Goal: Find specific fact: Find specific fact

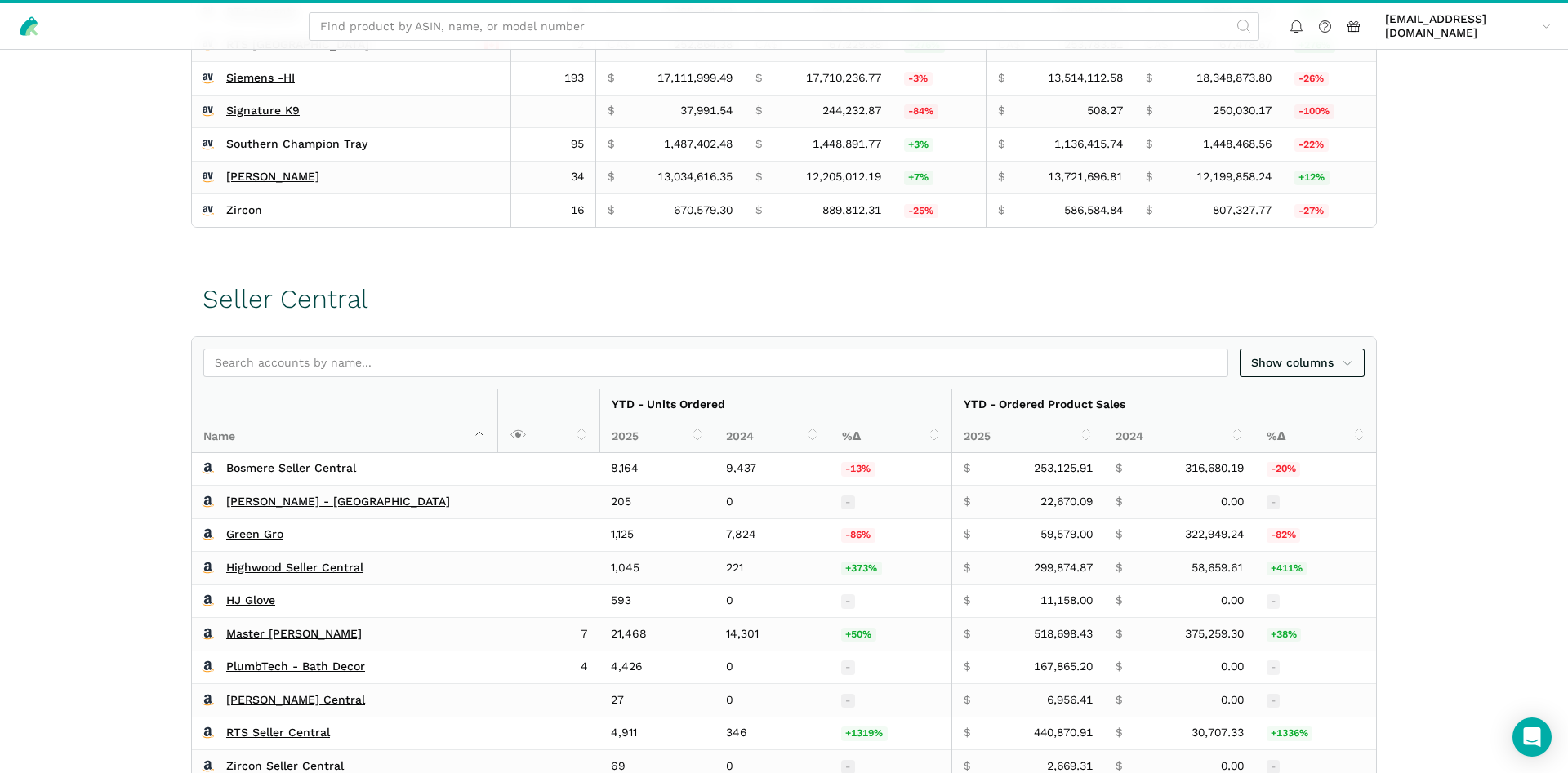
scroll to position [416, 0]
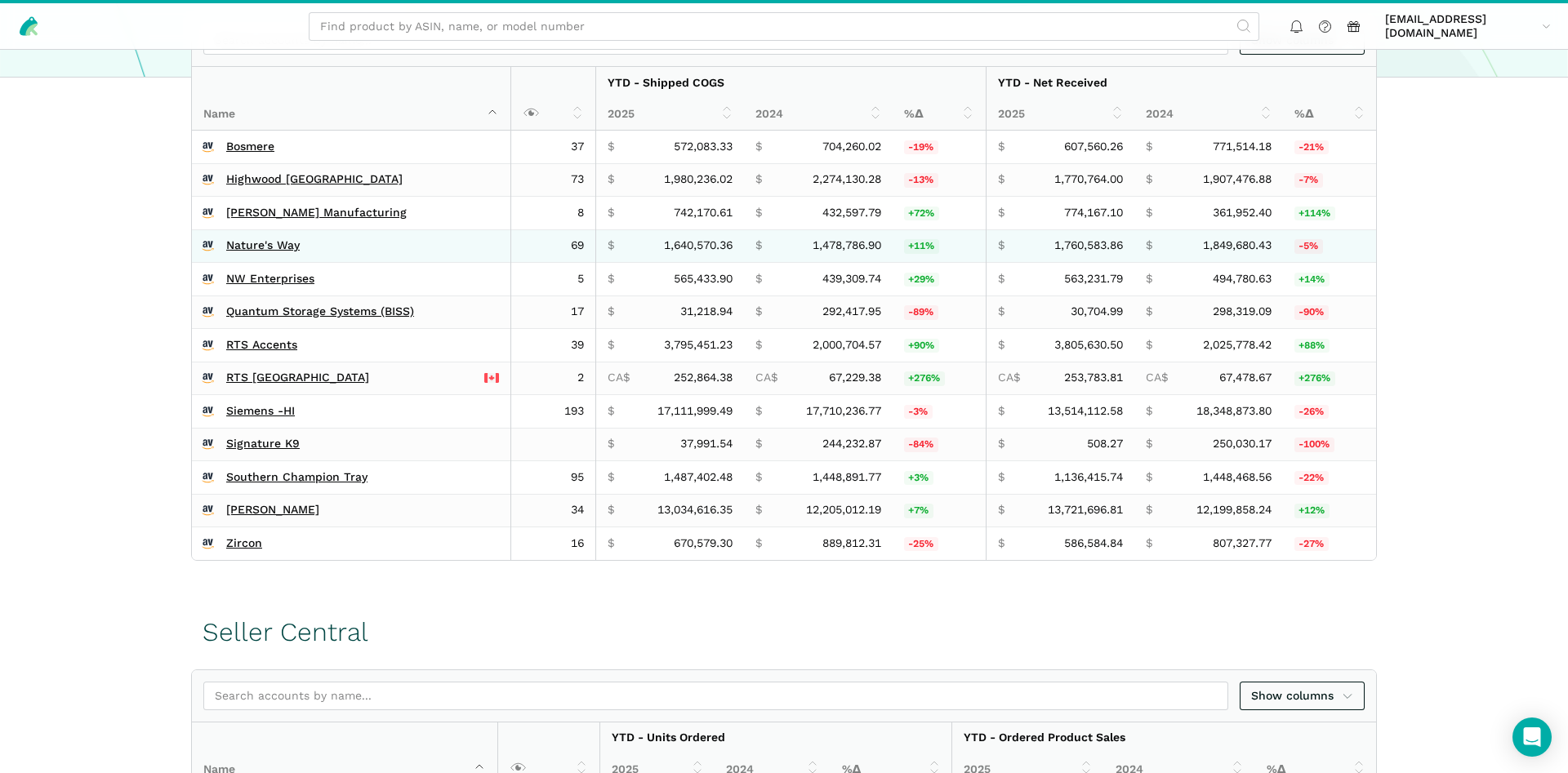
click at [246, 238] on td "Nature's Way" at bounding box center [351, 245] width 318 height 33
click at [245, 239] on link "Nature's Way" at bounding box center [263, 245] width 74 height 15
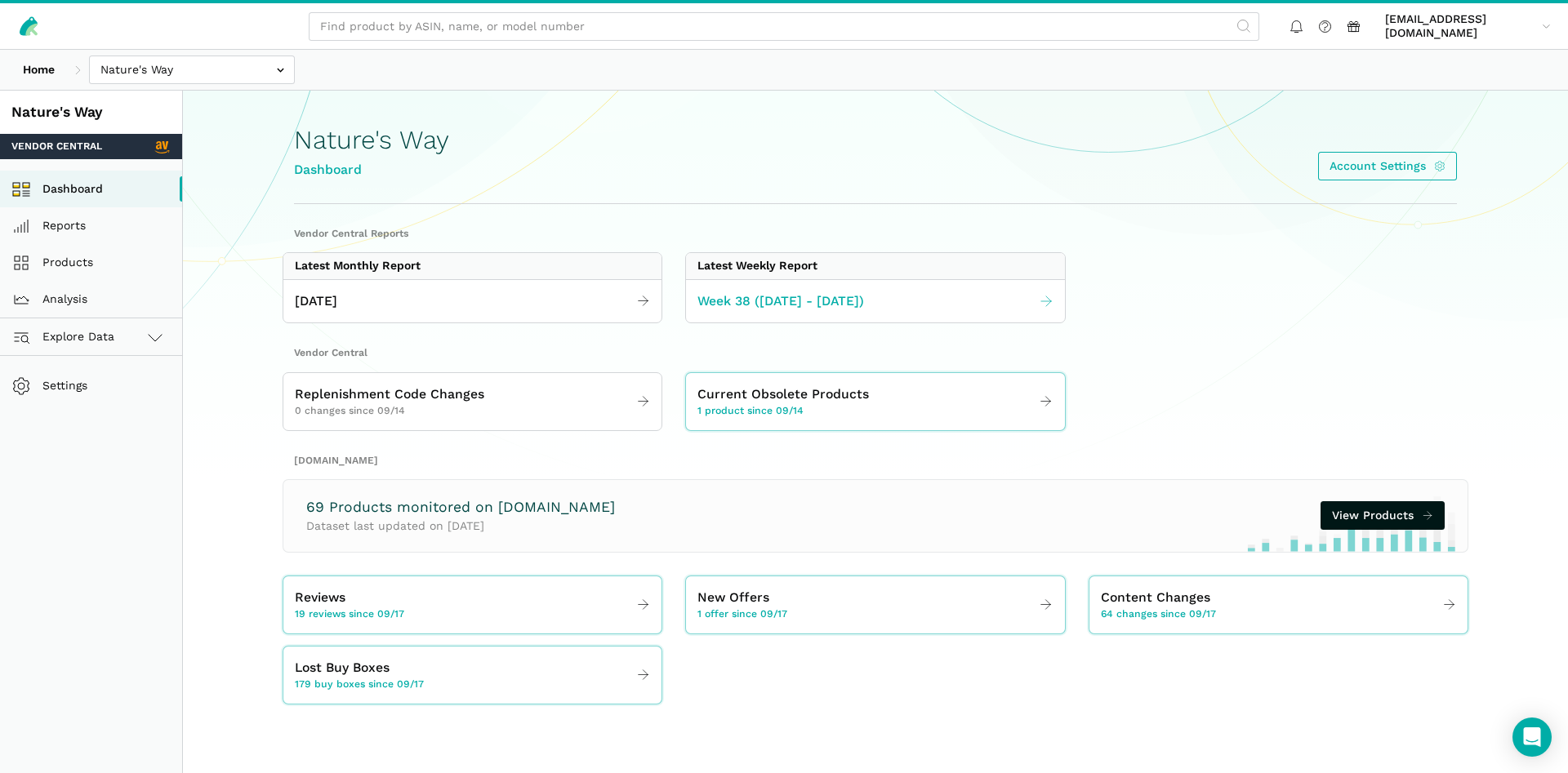
click at [820, 297] on span "Week 38 ([DATE] - [DATE])" at bounding box center [781, 302] width 166 height 21
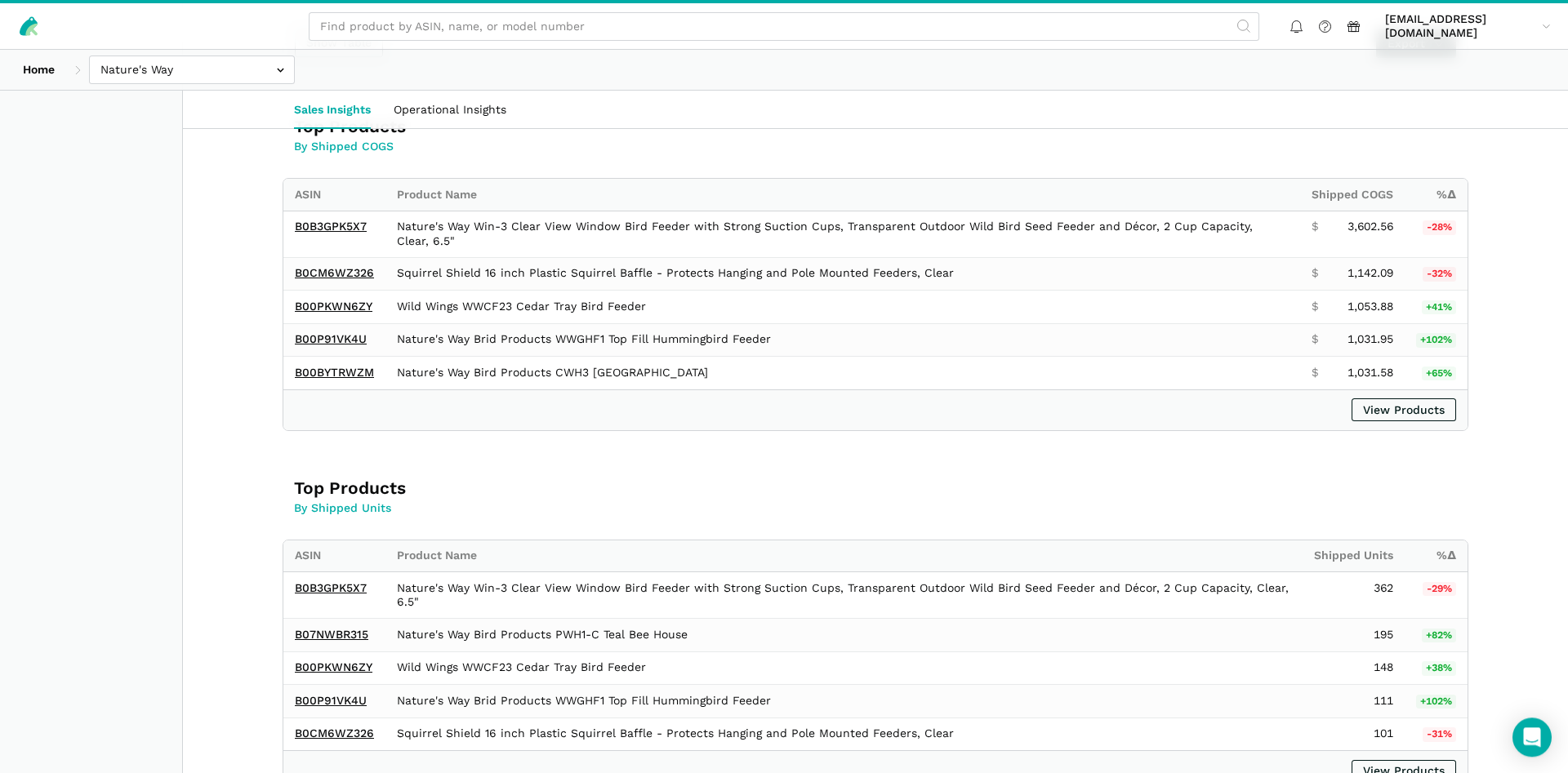
scroll to position [999, 0]
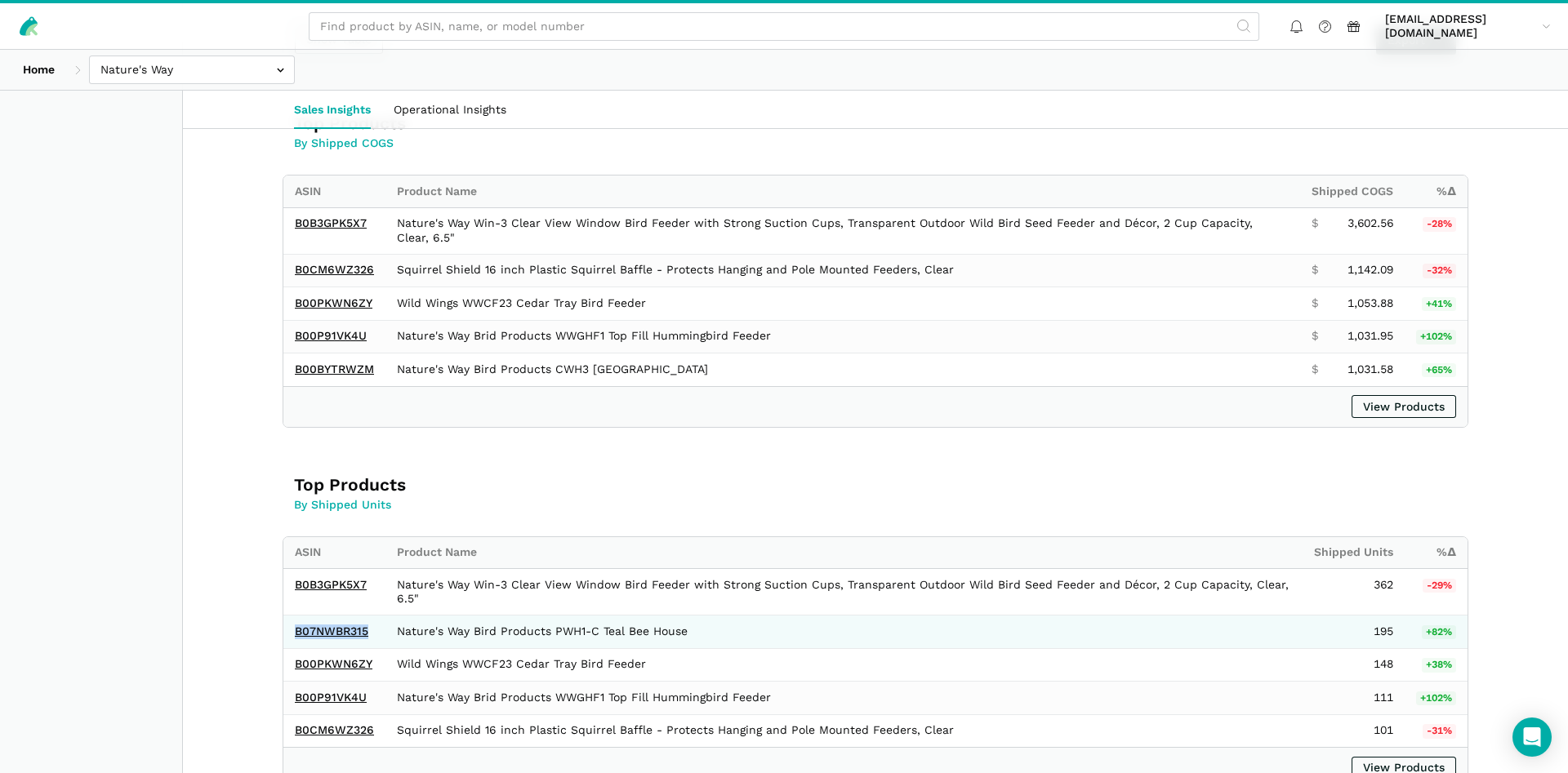
drag, startPoint x: 374, startPoint y: 636, endPoint x: 298, endPoint y: 640, distance: 76.1
click at [298, 640] on td "B07NWBR315" at bounding box center [334, 631] width 102 height 33
copy link "B07NWBR315"
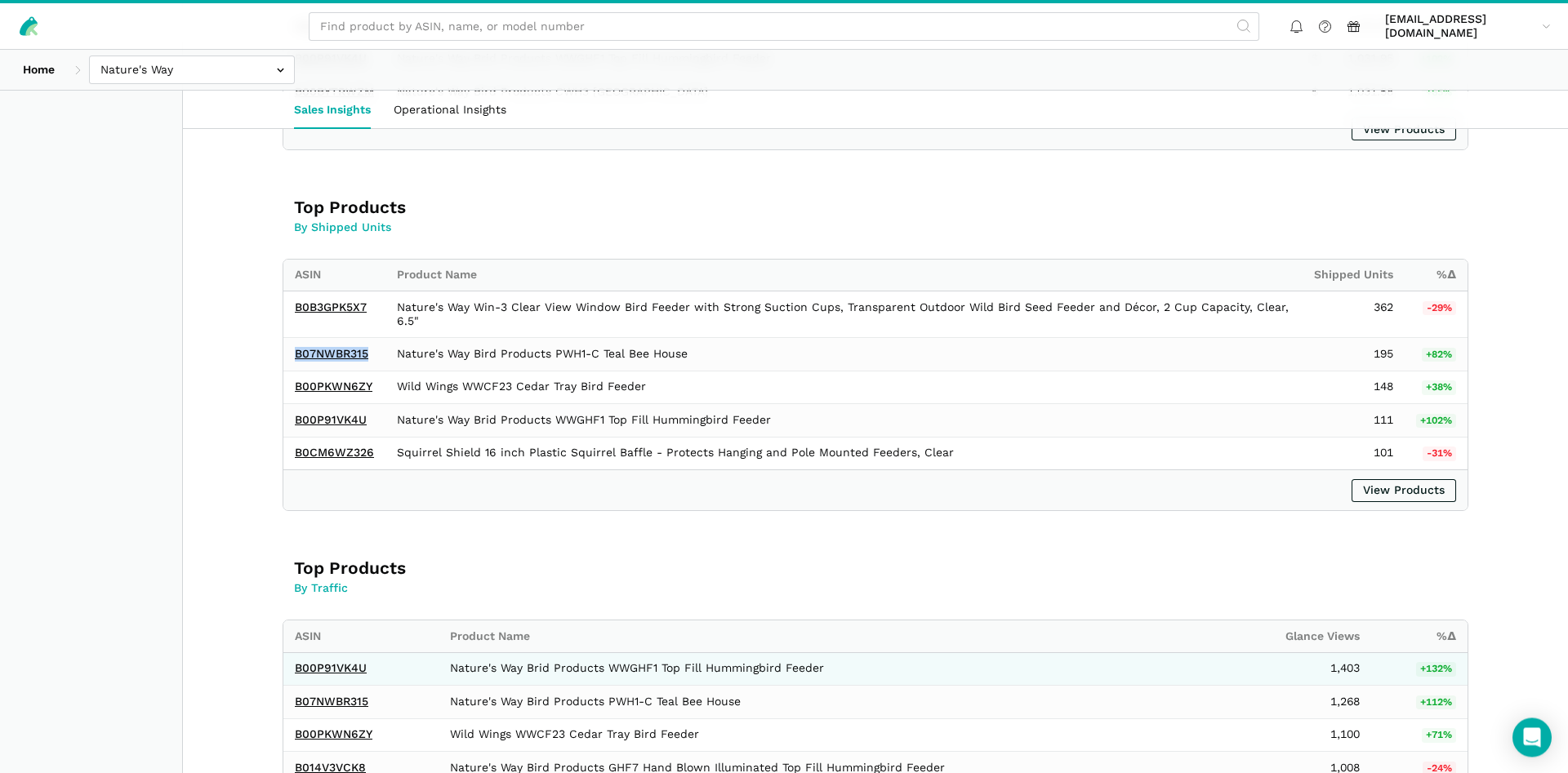
scroll to position [1249, 0]
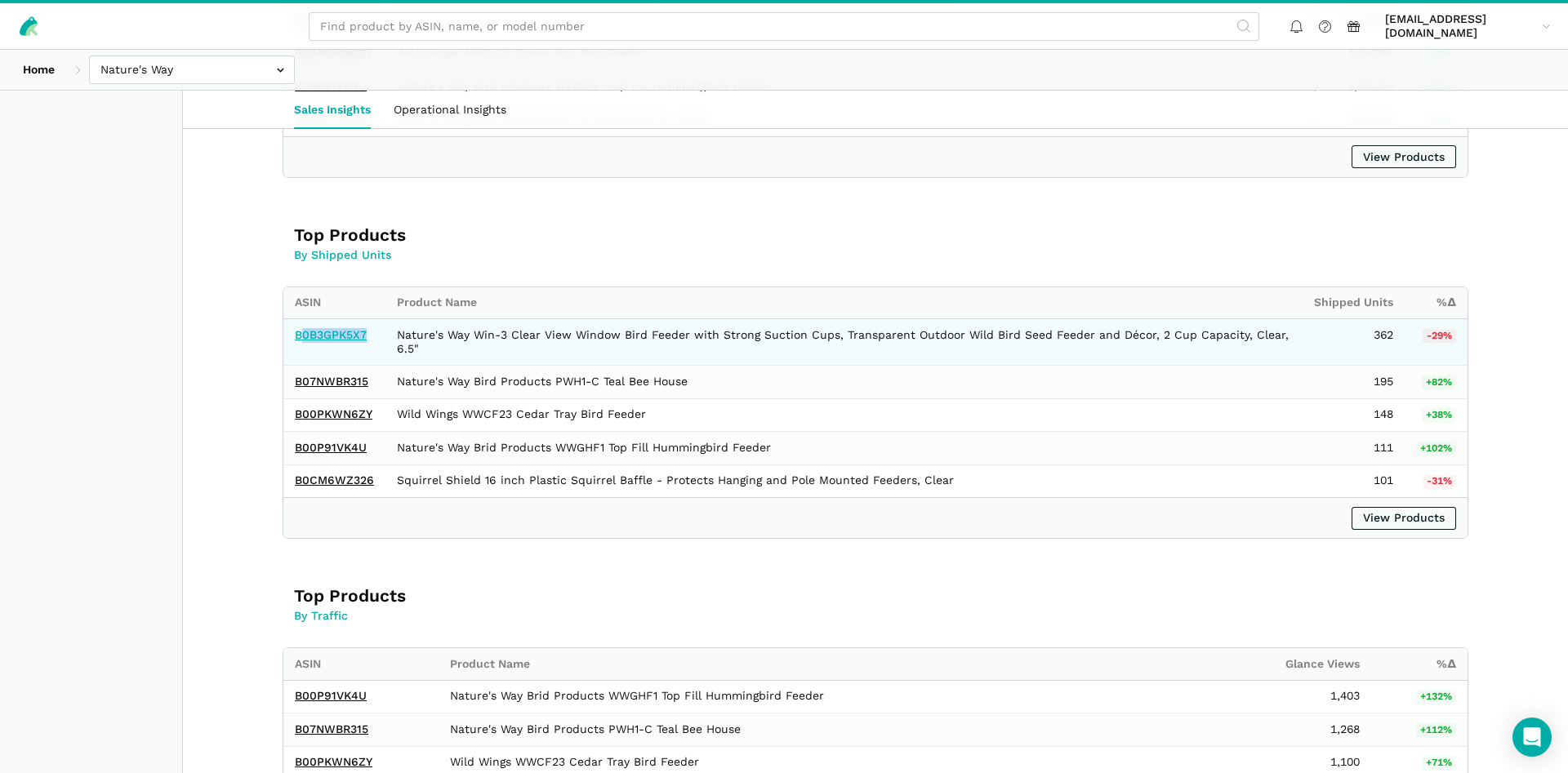
drag, startPoint x: 368, startPoint y: 333, endPoint x: 299, endPoint y: 340, distance: 69.4
click at [299, 340] on td "B0B3GPK5X7" at bounding box center [334, 342] width 102 height 46
click at [372, 339] on td "B0B3GPK5X7" at bounding box center [334, 342] width 102 height 46
drag, startPoint x: 357, startPoint y: 339, endPoint x: 316, endPoint y: 338, distance: 41.0
click at [316, 338] on td "B0B3GPK5X7" at bounding box center [334, 342] width 102 height 46
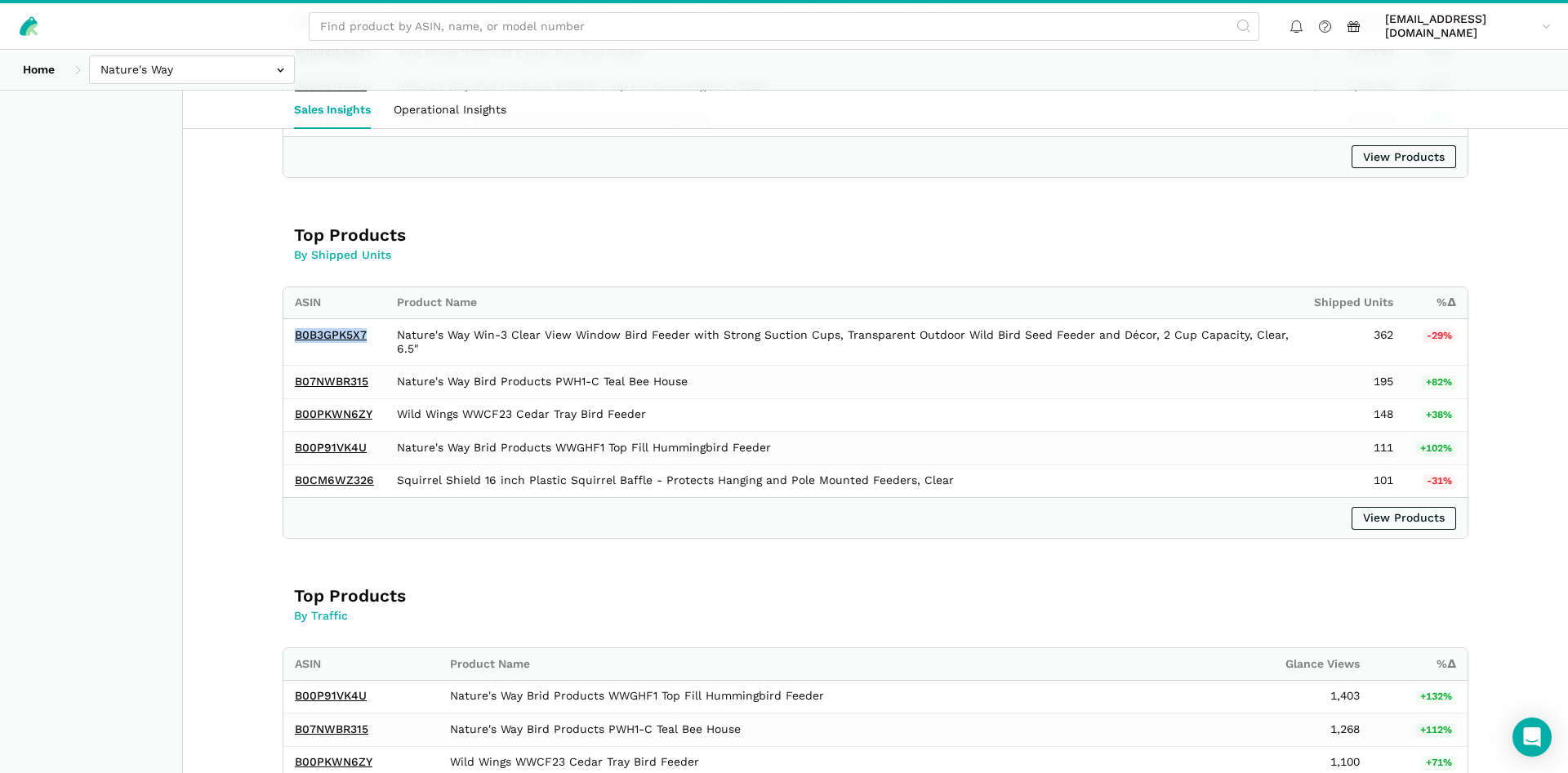
copy link "B0B3GPK5X7"
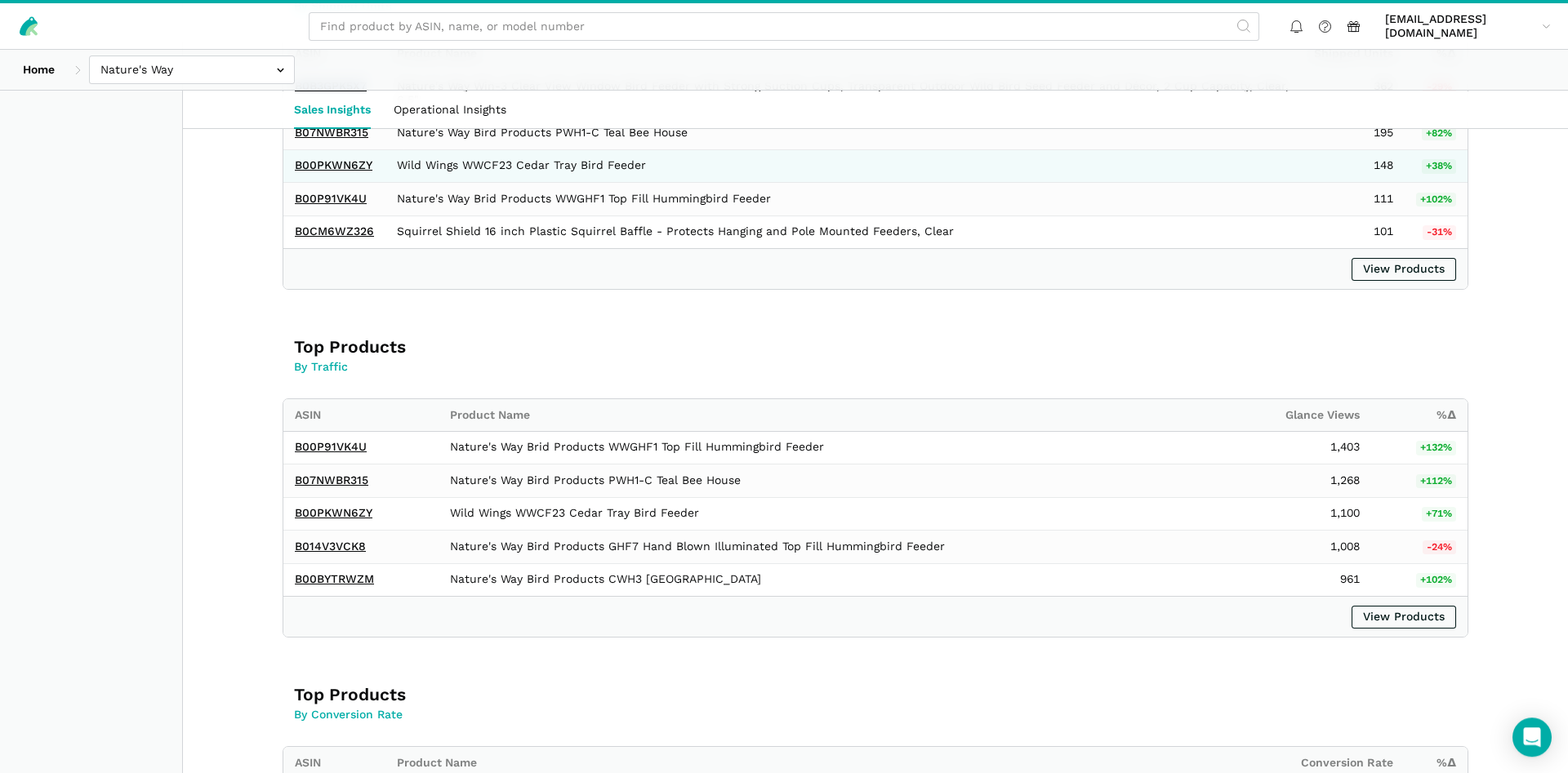
scroll to position [1499, 0]
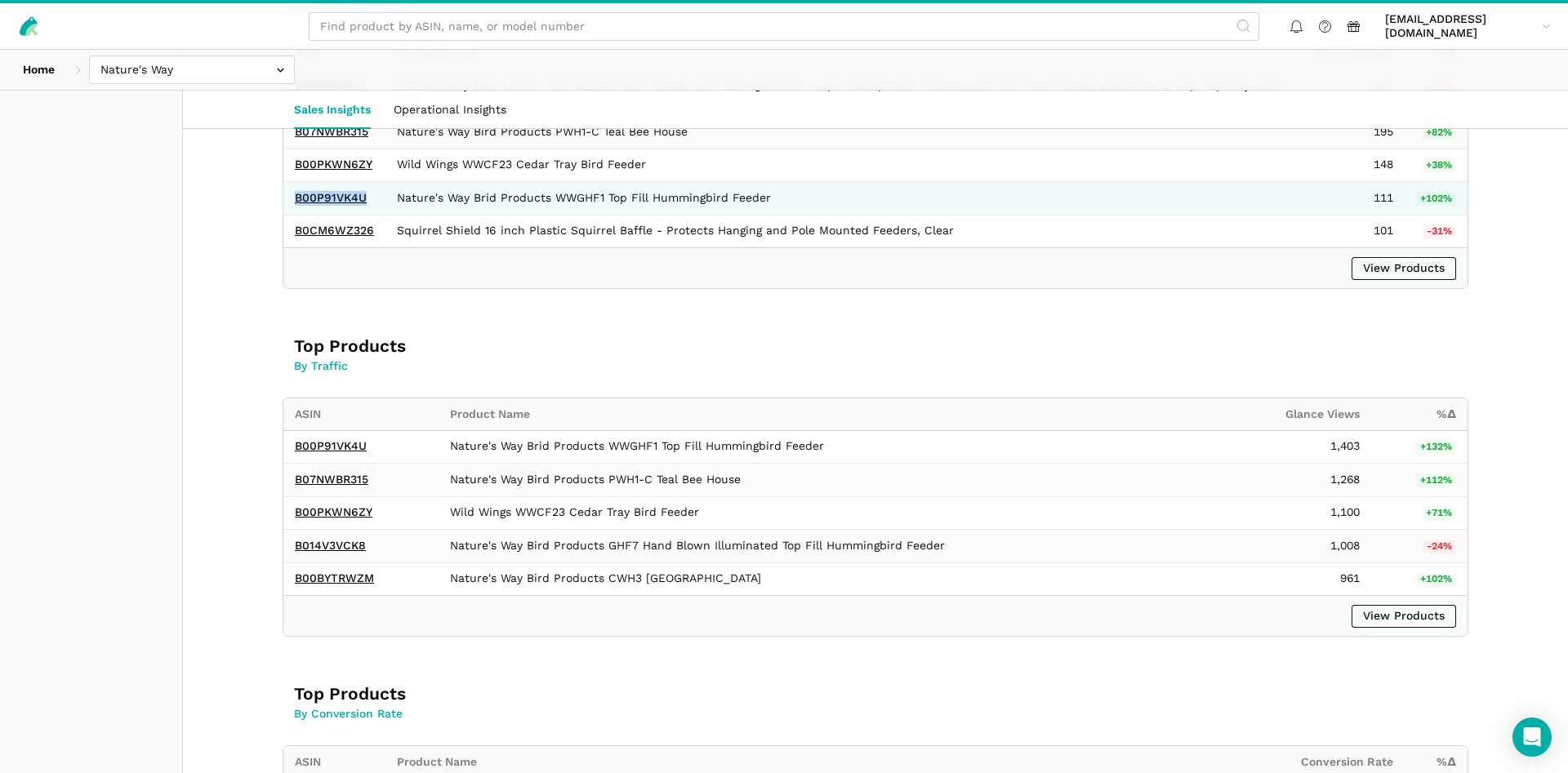
drag, startPoint x: 384, startPoint y: 201, endPoint x: 296, endPoint y: 208, distance: 88.3
click at [296, 208] on td "B00P91VK4U" at bounding box center [334, 198] width 102 height 33
copy link "B00P91VK4U"
